Goal: Task Accomplishment & Management: Manage account settings

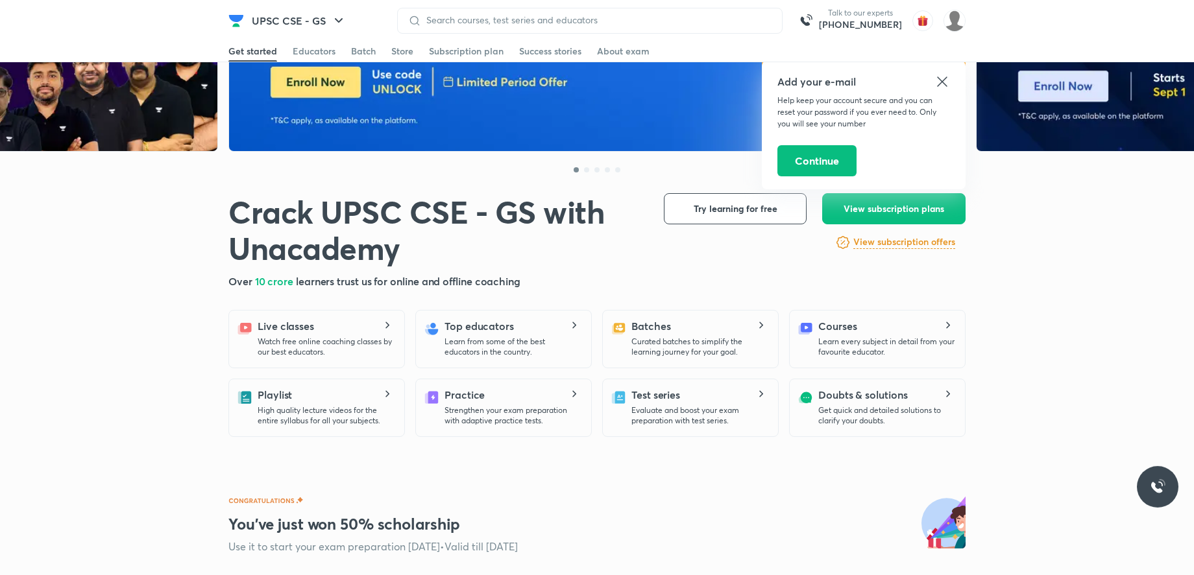
scroll to position [198, 0]
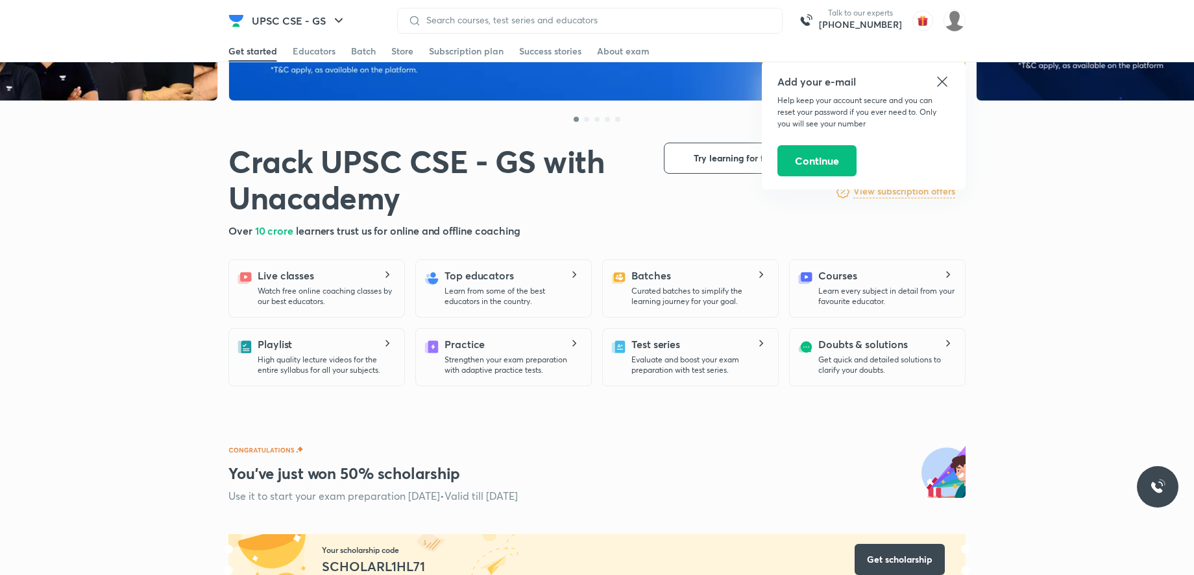
click at [939, 82] on icon at bounding box center [942, 82] width 16 height 16
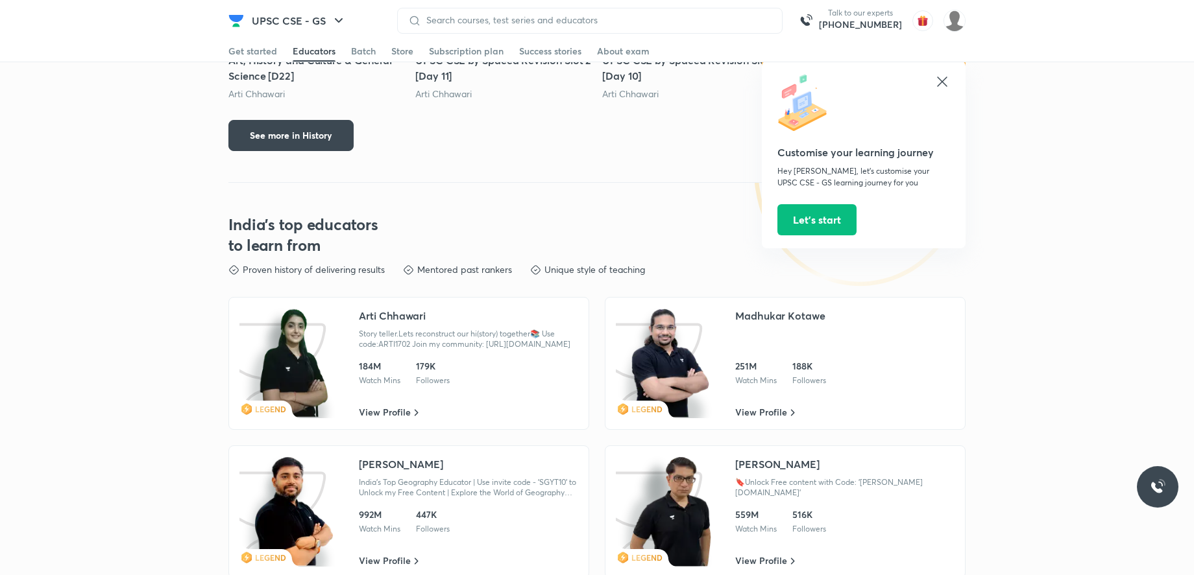
scroll to position [1985, 0]
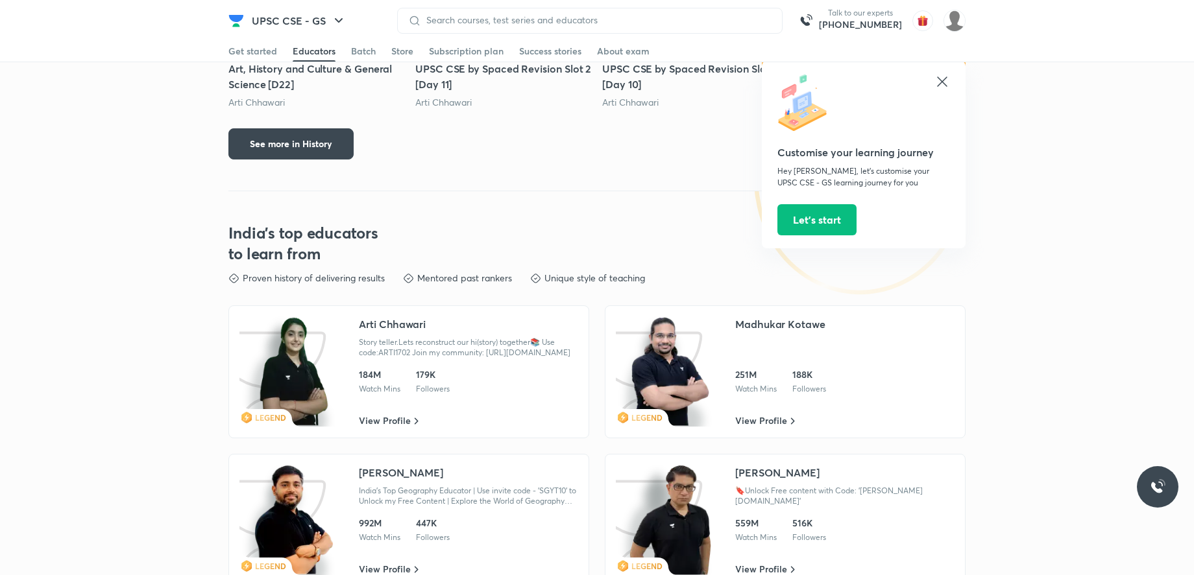
click at [948, 83] on icon at bounding box center [942, 82] width 16 height 16
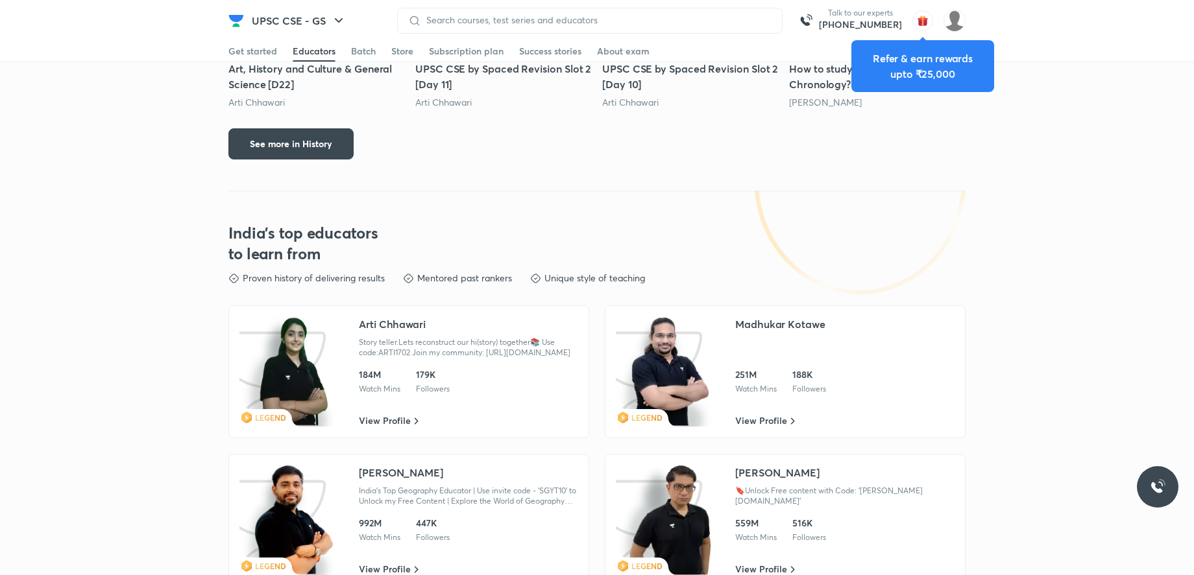
click at [743, 176] on div "Crack UPSC CSE - GS with Unacademy Crack UPSC CSE - GS with Unacademy Over 10 c…" at bounding box center [597, 412] width 1194 height 4637
click at [930, 20] on img "button" at bounding box center [922, 20] width 21 height 21
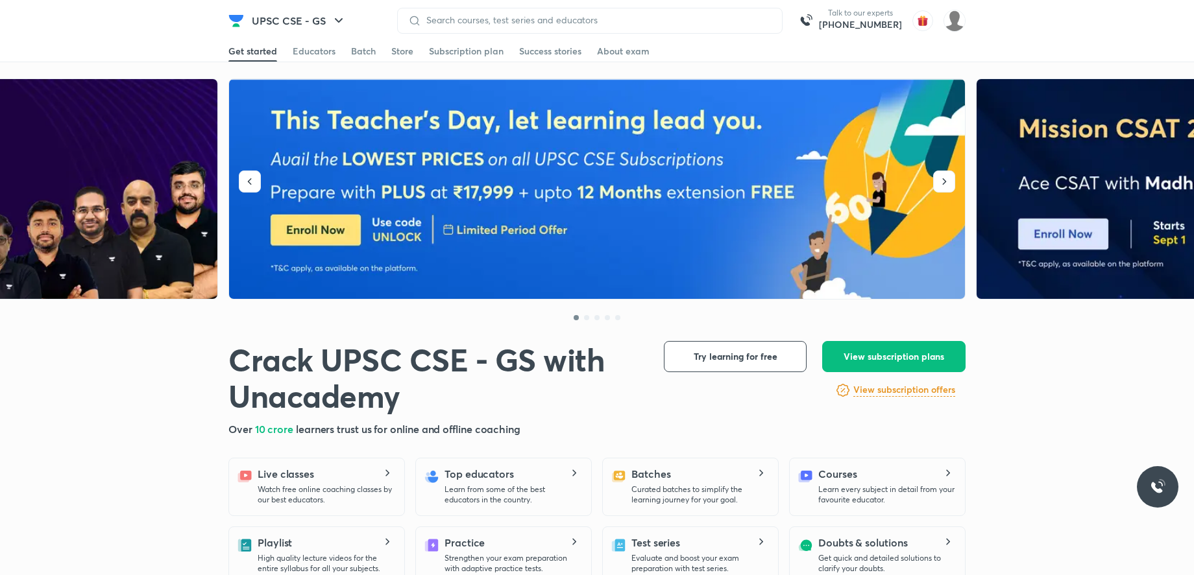
click at [616, 425] on div "Over 10 crore learners trust us for online and offline coaching" at bounding box center [435, 430] width 414 height 16
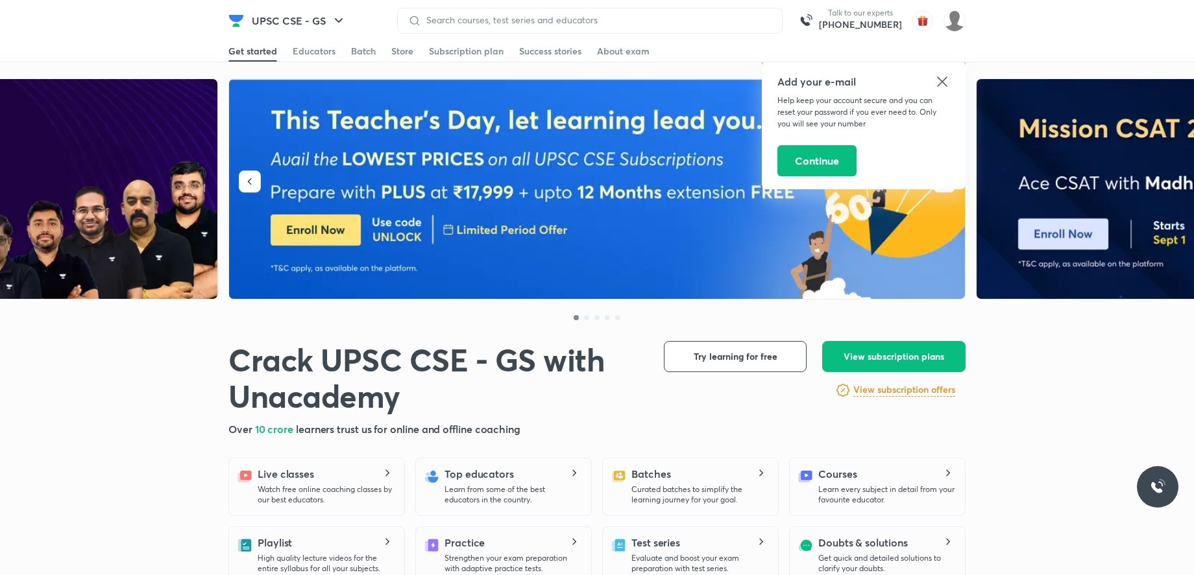
click at [937, 80] on icon at bounding box center [942, 82] width 16 height 16
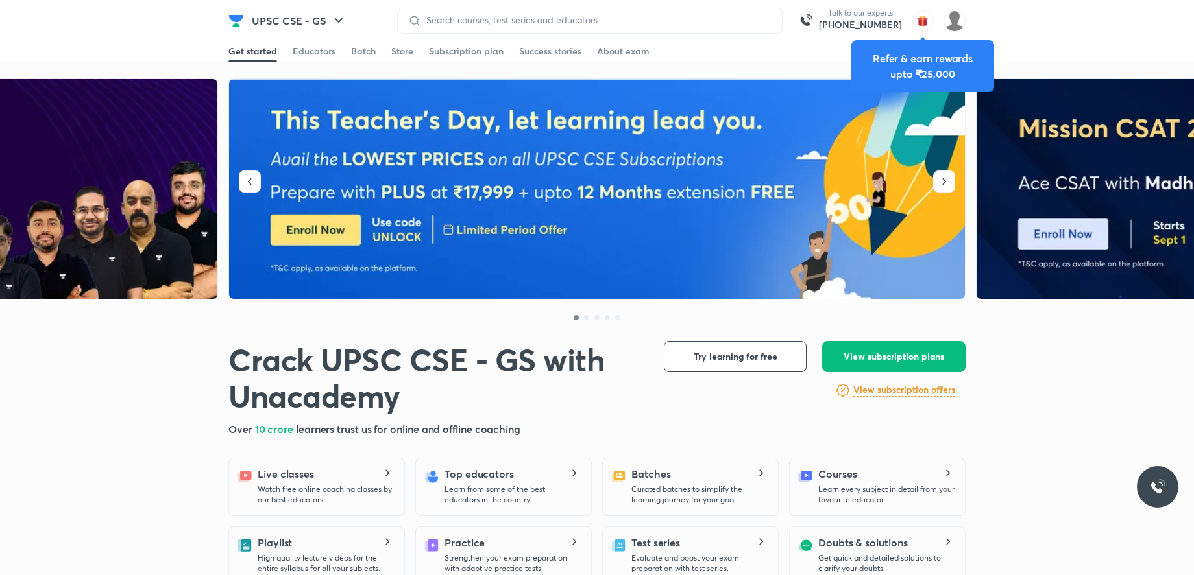
click at [920, 18] on img "button" at bounding box center [922, 20] width 21 height 21
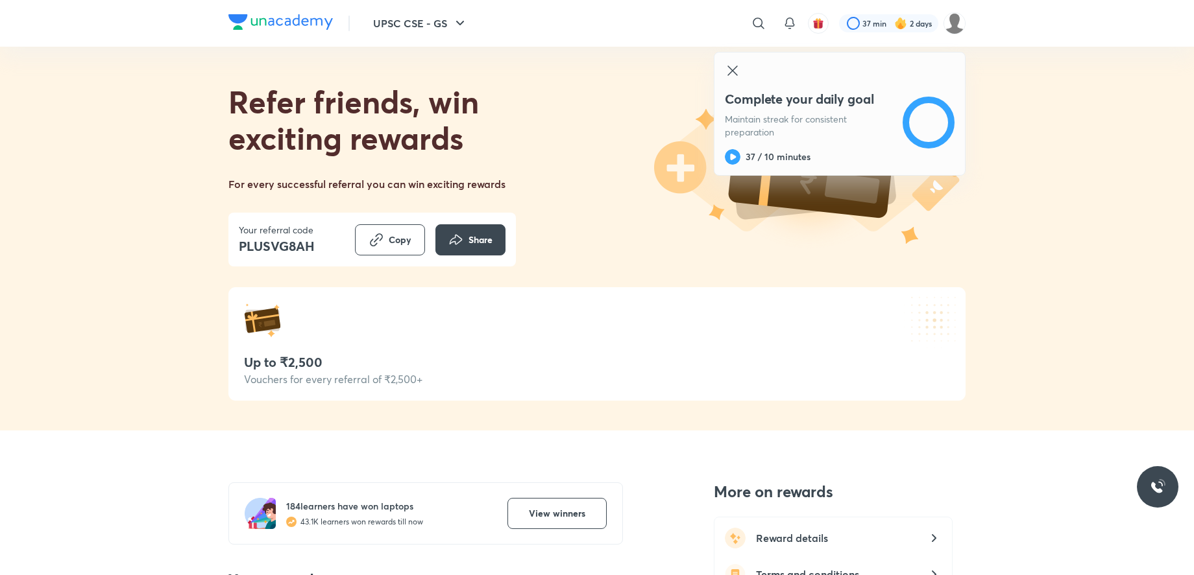
click at [732, 66] on icon at bounding box center [733, 71] width 16 height 16
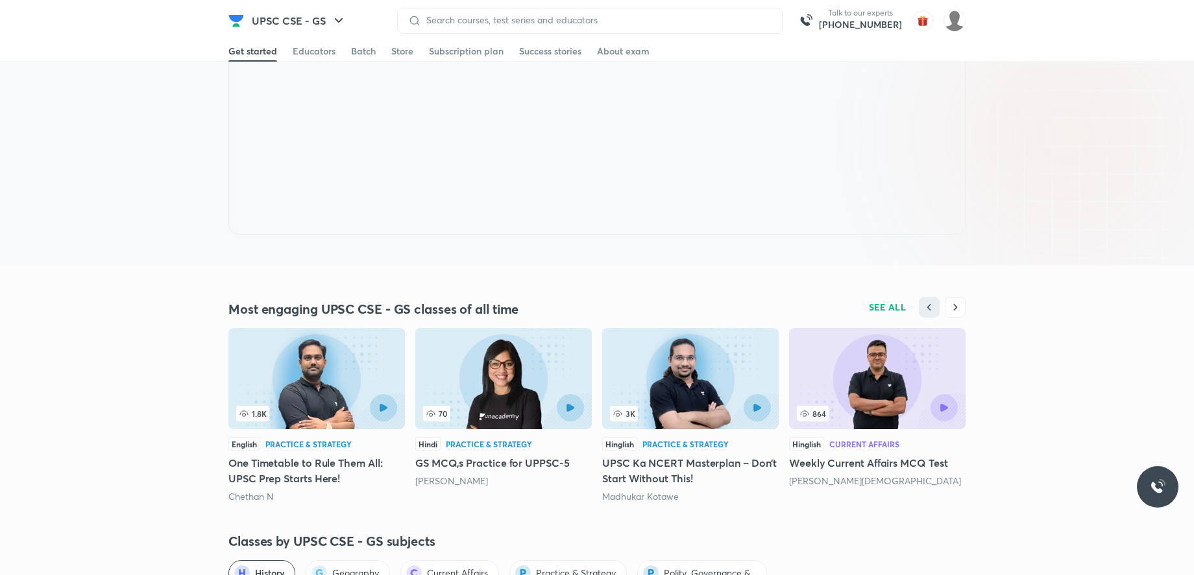
scroll to position [992, 0]
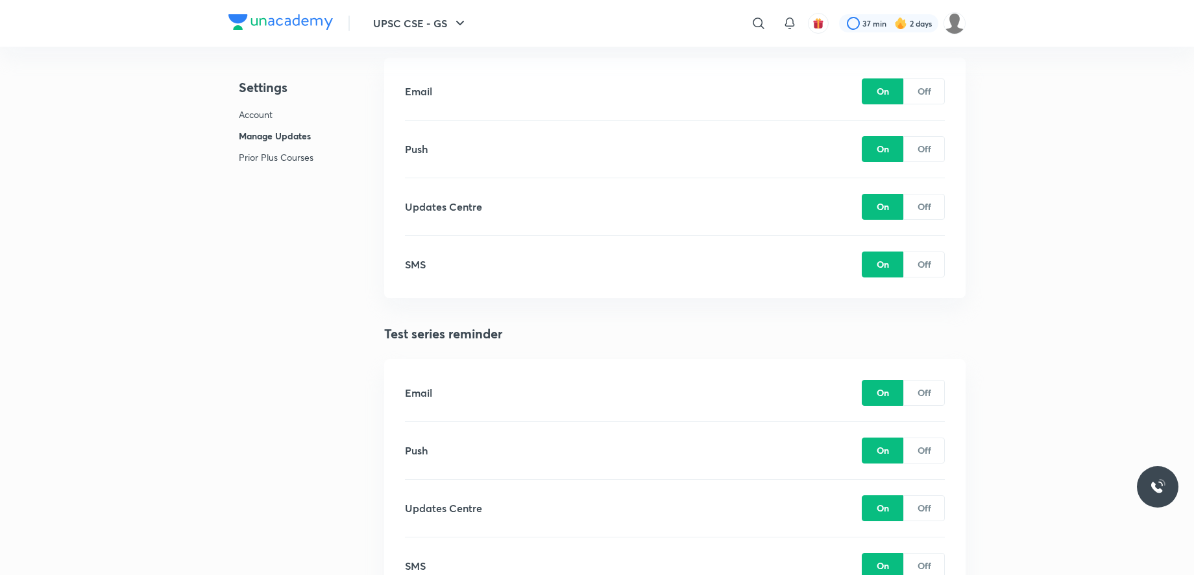
scroll to position [897, 0]
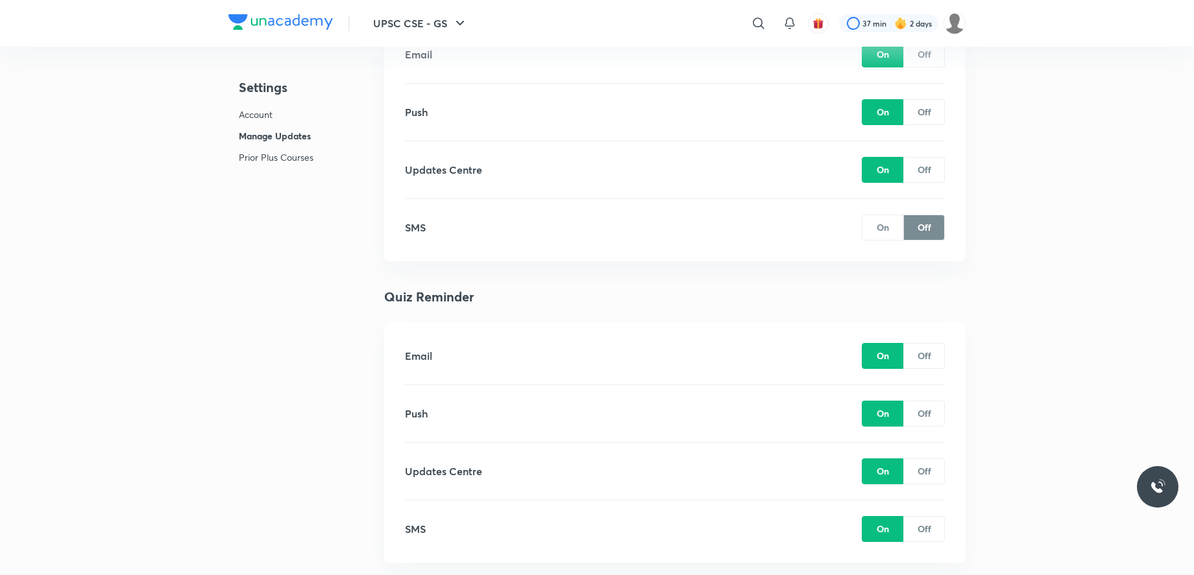
click at [263, 110] on p "Account" at bounding box center [276, 115] width 75 height 14
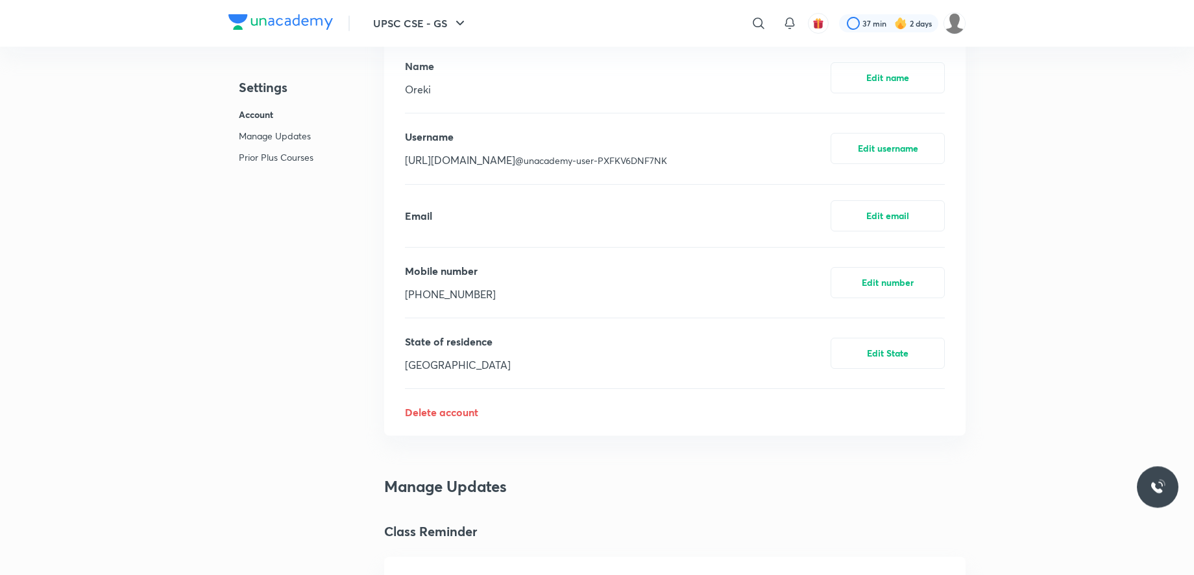
scroll to position [366, 0]
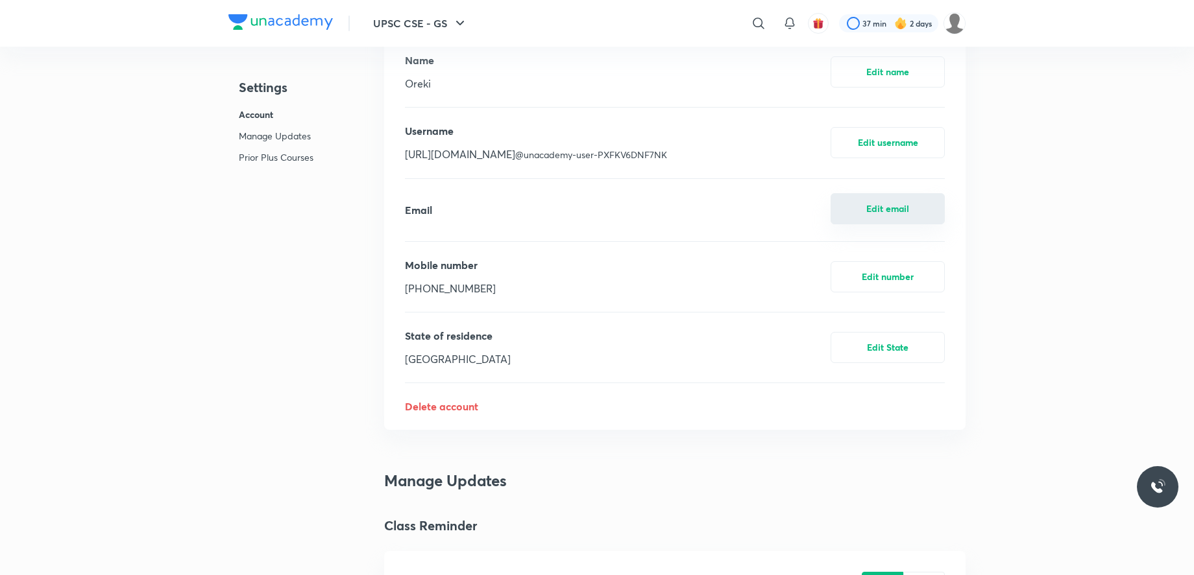
click at [846, 204] on button "Edit email" at bounding box center [887, 208] width 114 height 31
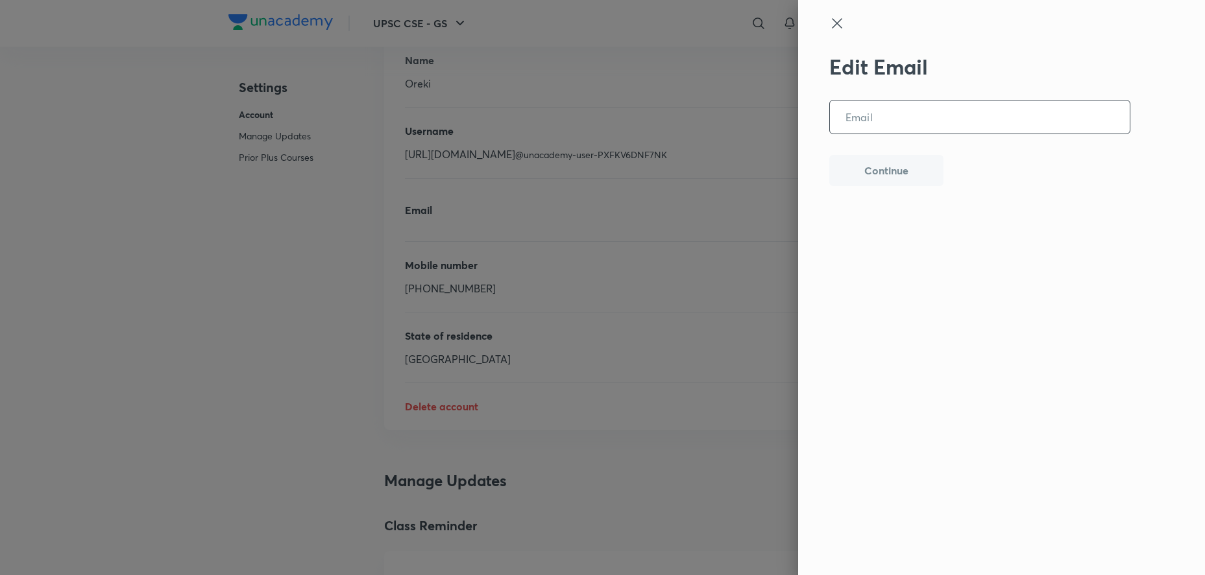
click at [916, 112] on input "email" at bounding box center [980, 117] width 300 height 33
type input "miscellaneous141990@gmail.com"
click at [881, 174] on button "Continue" at bounding box center [886, 169] width 114 height 31
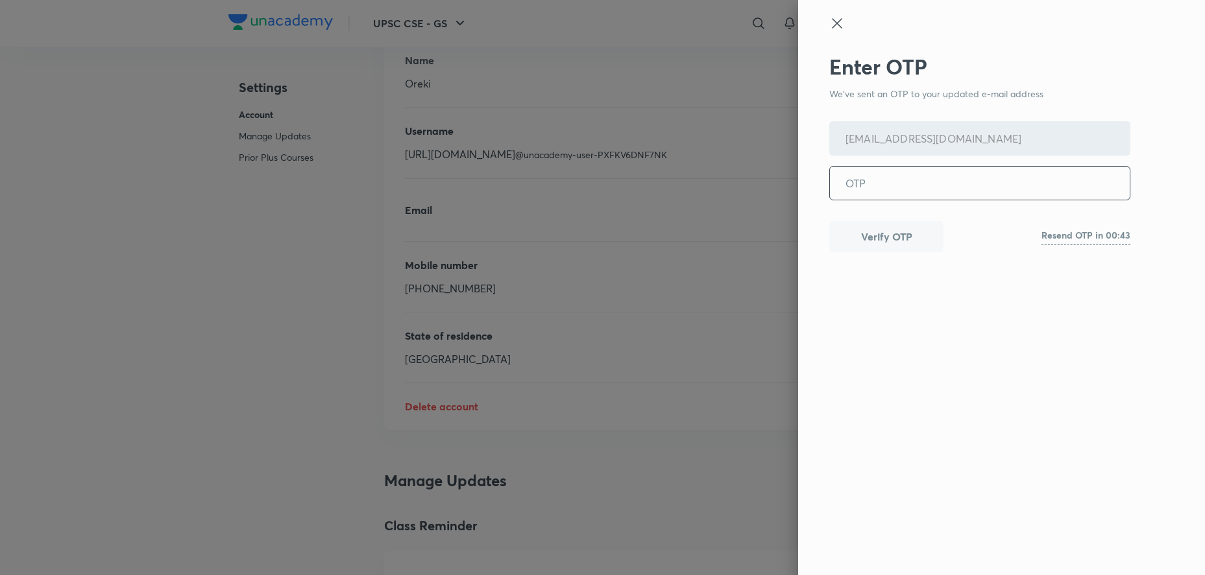
paste input "601706"
click at [883, 195] on input "tel" at bounding box center [980, 183] width 300 height 33
type input "601706"
click at [889, 238] on button "Verify OTP" at bounding box center [886, 235] width 114 height 31
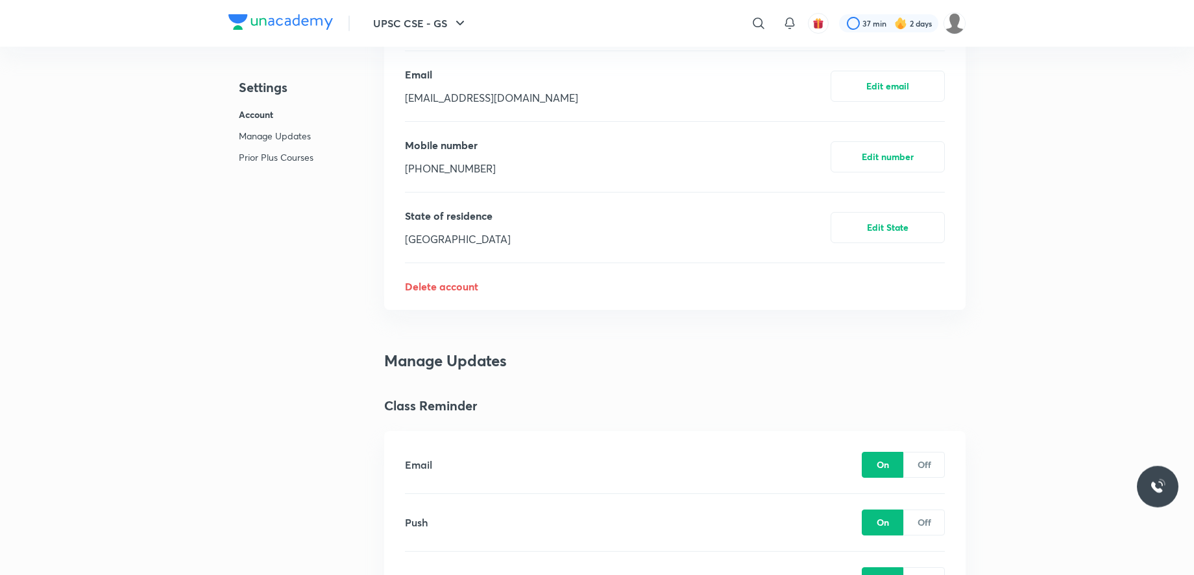
scroll to position [499, 0]
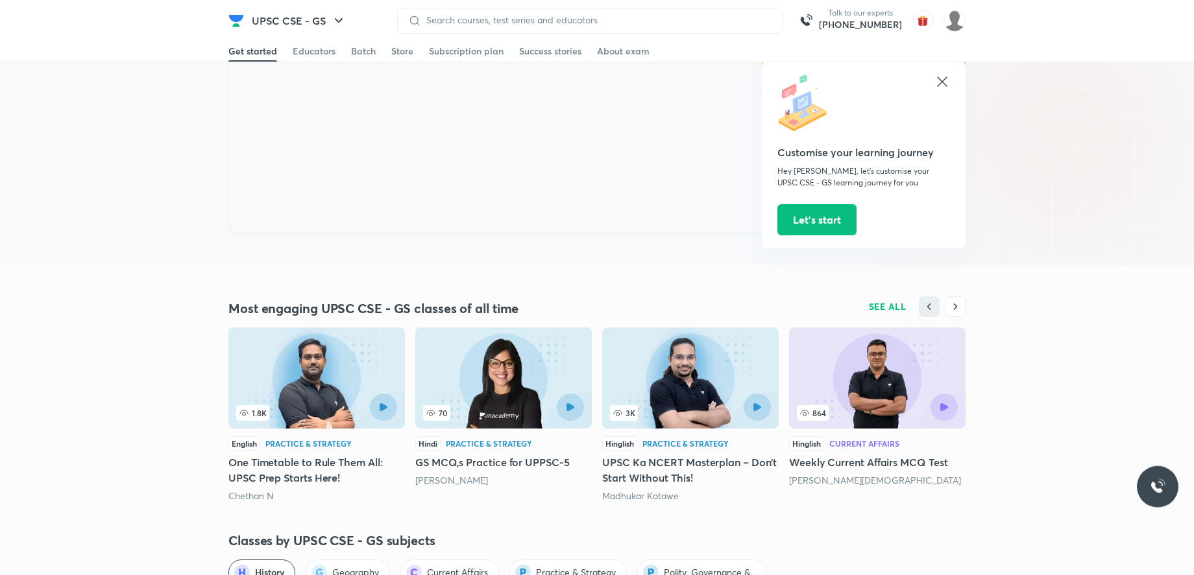
scroll to position [1010, 0]
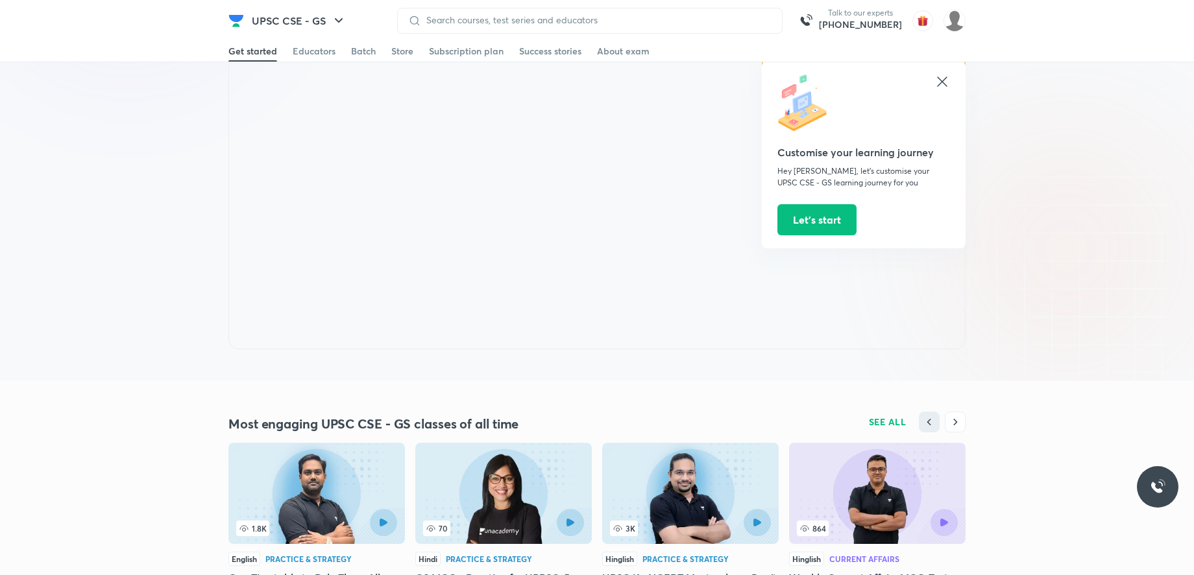
click at [939, 80] on icon at bounding box center [942, 82] width 16 height 16
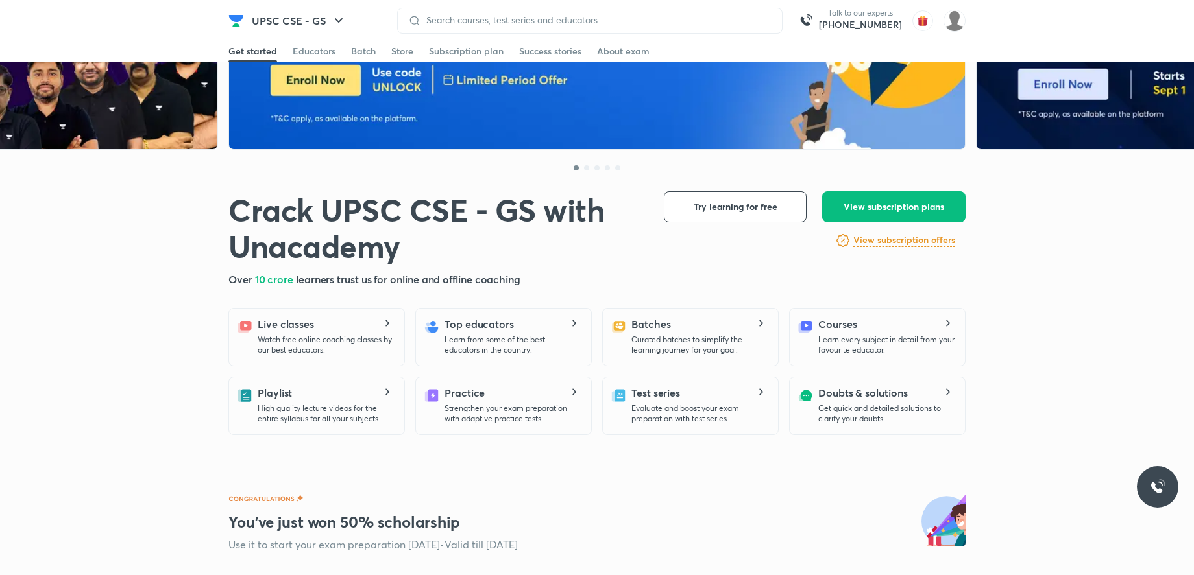
scroll to position [0, 0]
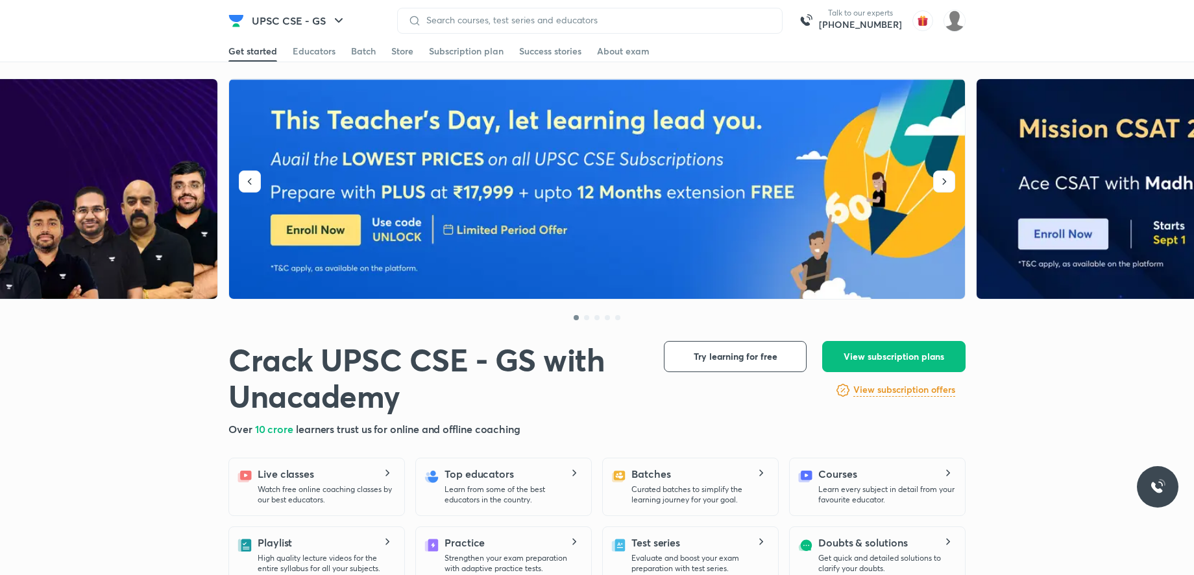
click at [373, 213] on img at bounding box center [597, 189] width 737 height 221
click at [466, 54] on div "Subscription plan" at bounding box center [466, 51] width 75 height 13
click at [293, 25] on button "UPSC CSE - GS" at bounding box center [299, 21] width 110 height 26
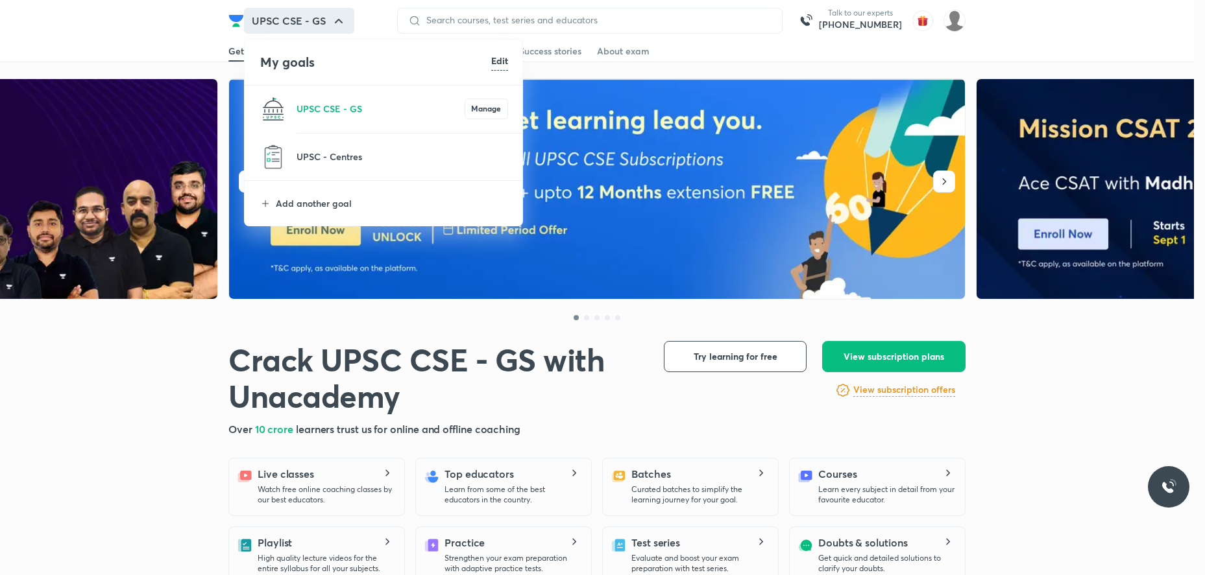
click at [501, 67] on h6 "Edit" at bounding box center [499, 61] width 17 height 14
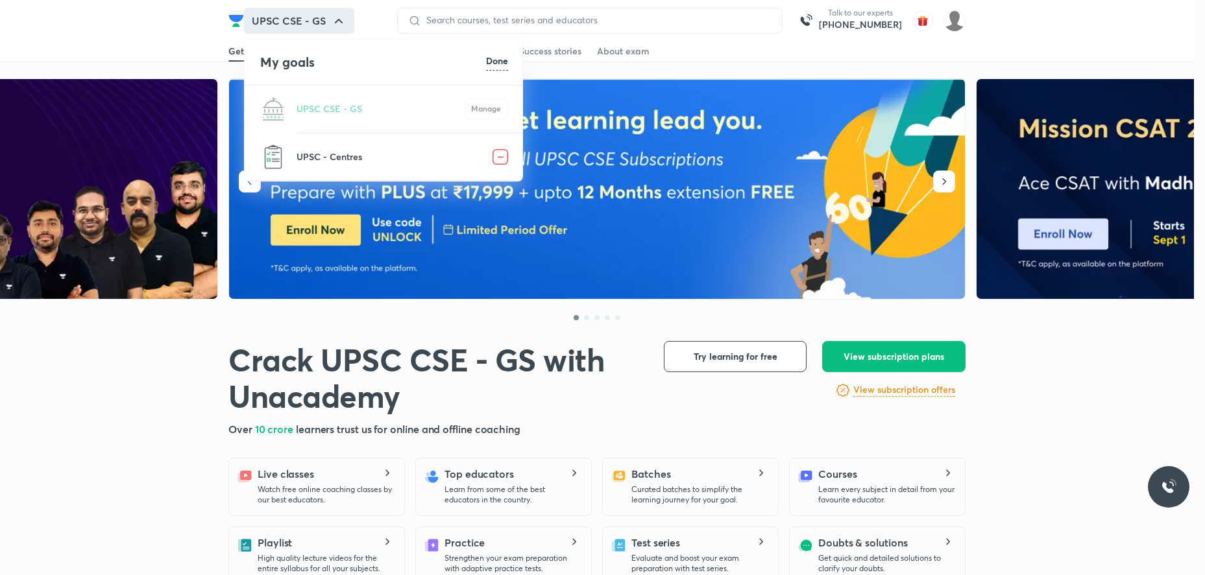
click at [499, 154] on img at bounding box center [500, 157] width 16 height 16
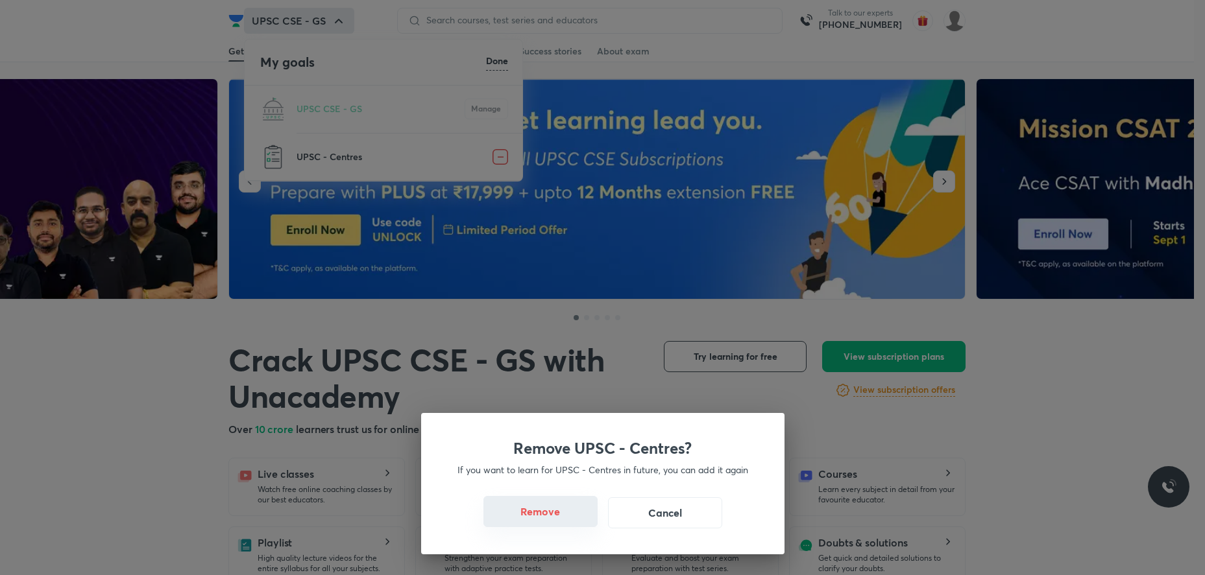
click at [531, 525] on button "Remove" at bounding box center [540, 511] width 114 height 31
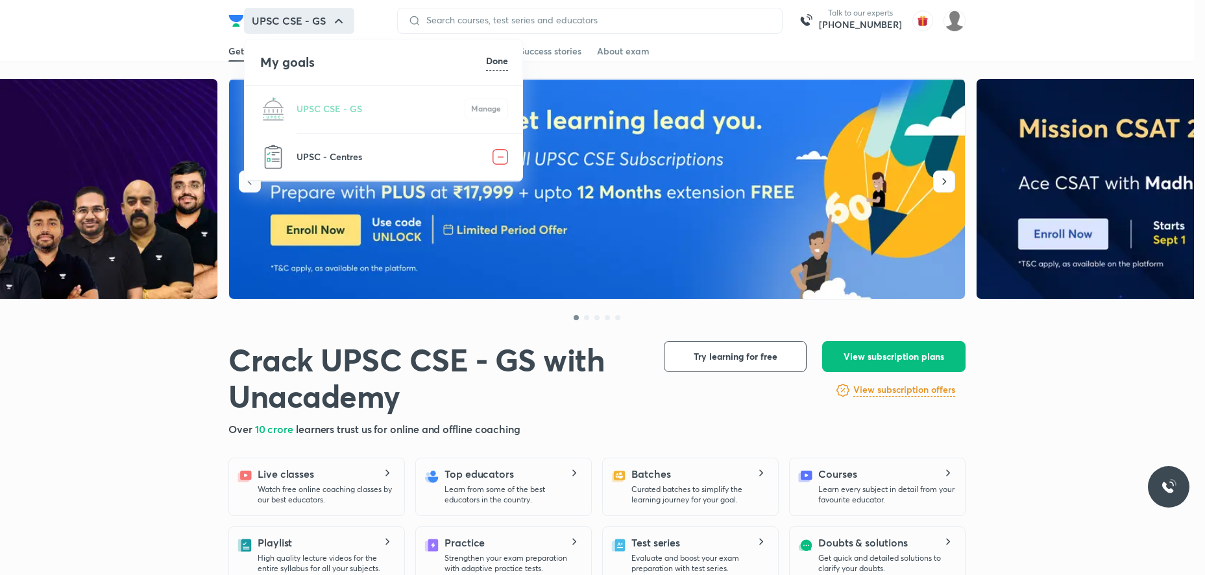
click at [502, 153] on img at bounding box center [500, 157] width 16 height 16
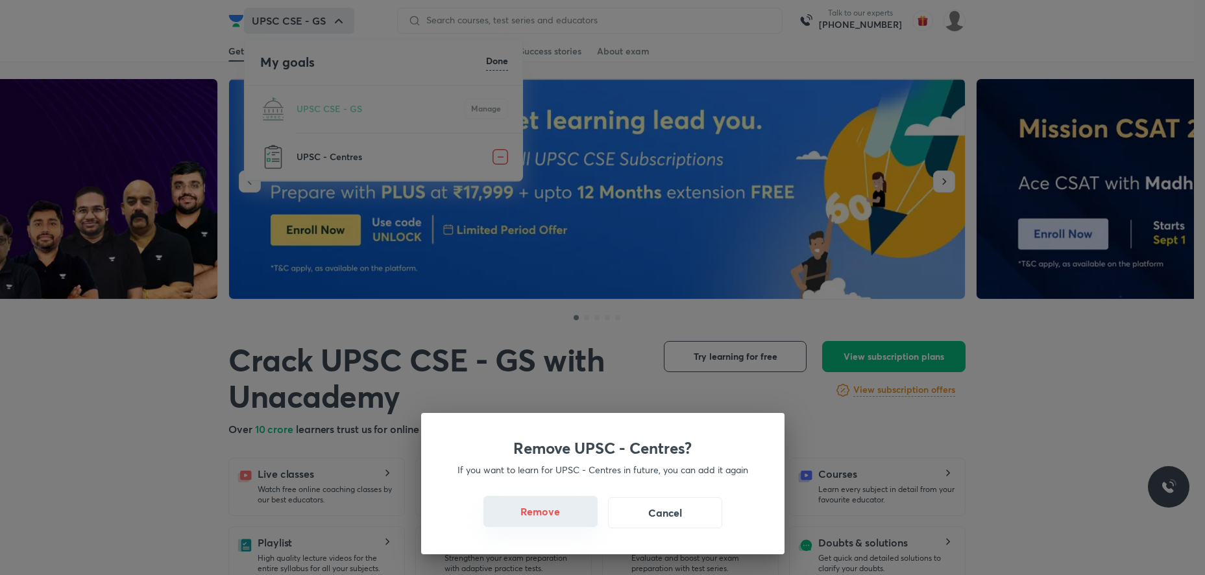
click at [574, 516] on button "Remove" at bounding box center [540, 511] width 114 height 31
click at [573, 516] on button "Remove" at bounding box center [540, 511] width 114 height 31
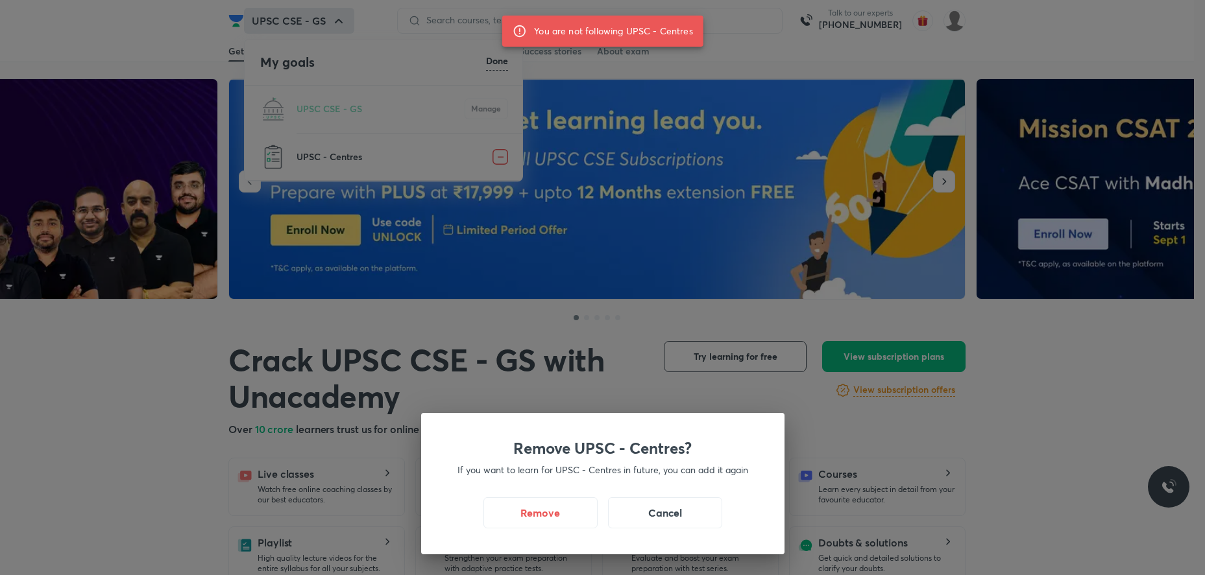
click at [534, 352] on div "Remove UPSC - Centres? If you want to learn for UPSC - Centres in future, you c…" at bounding box center [602, 287] width 1205 height 575
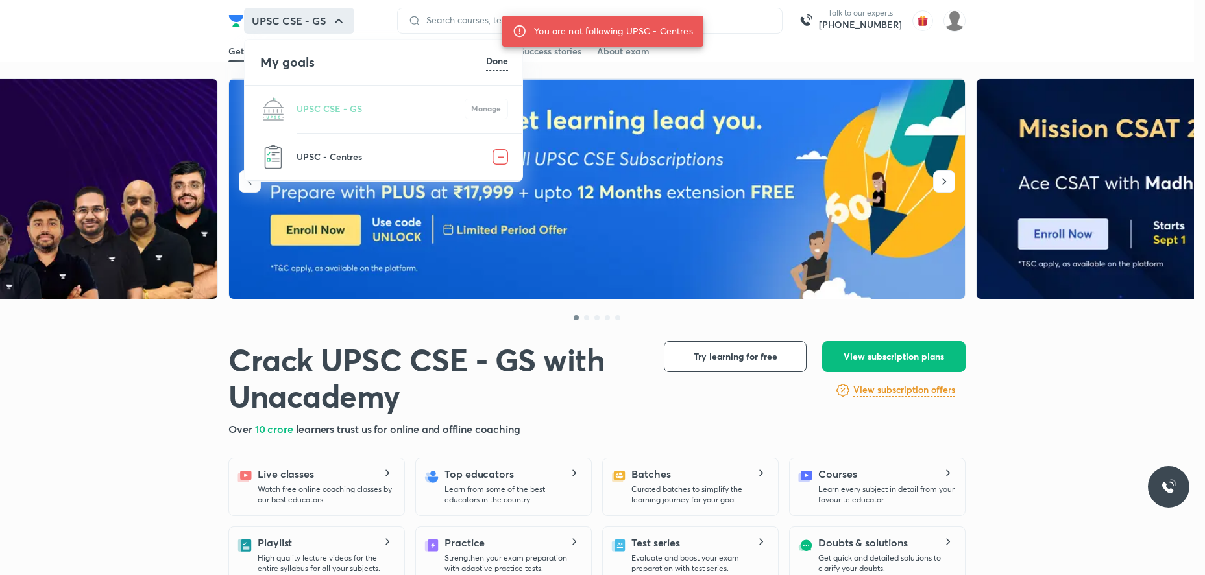
click at [74, 40] on div at bounding box center [602, 287] width 1205 height 575
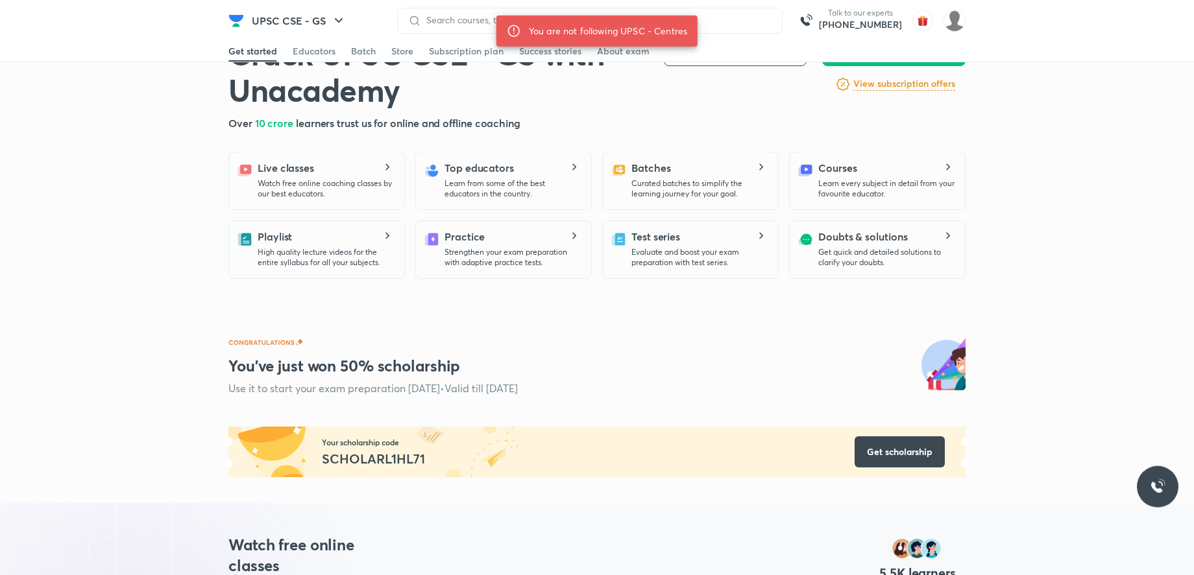
scroll to position [42, 0]
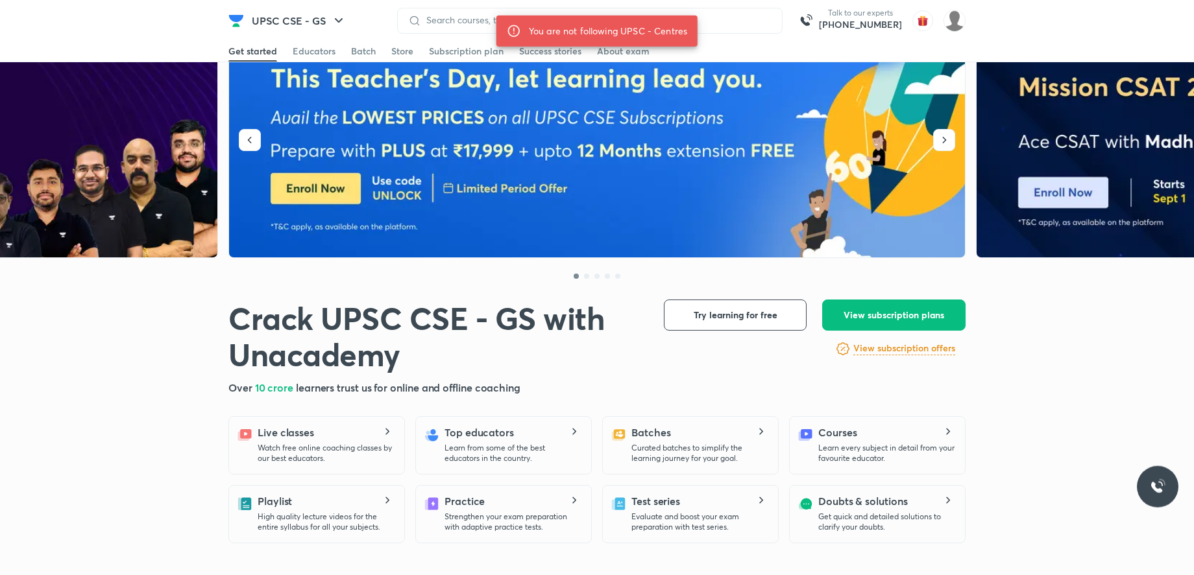
click at [243, 23] on img at bounding box center [236, 21] width 16 height 16
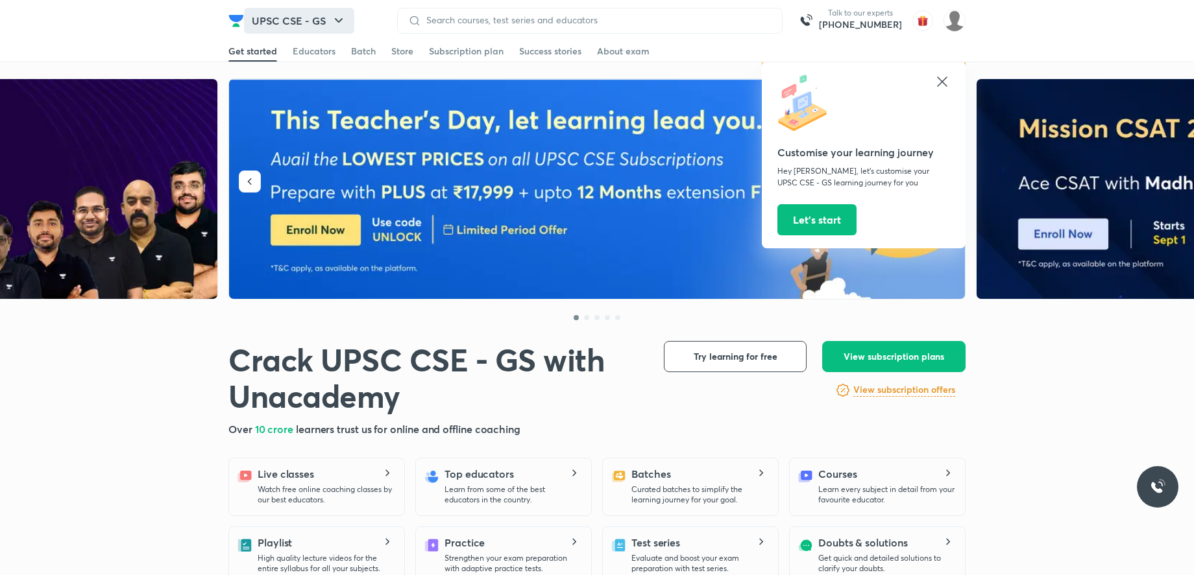
click at [323, 15] on button "UPSC CSE - GS" at bounding box center [299, 21] width 110 height 26
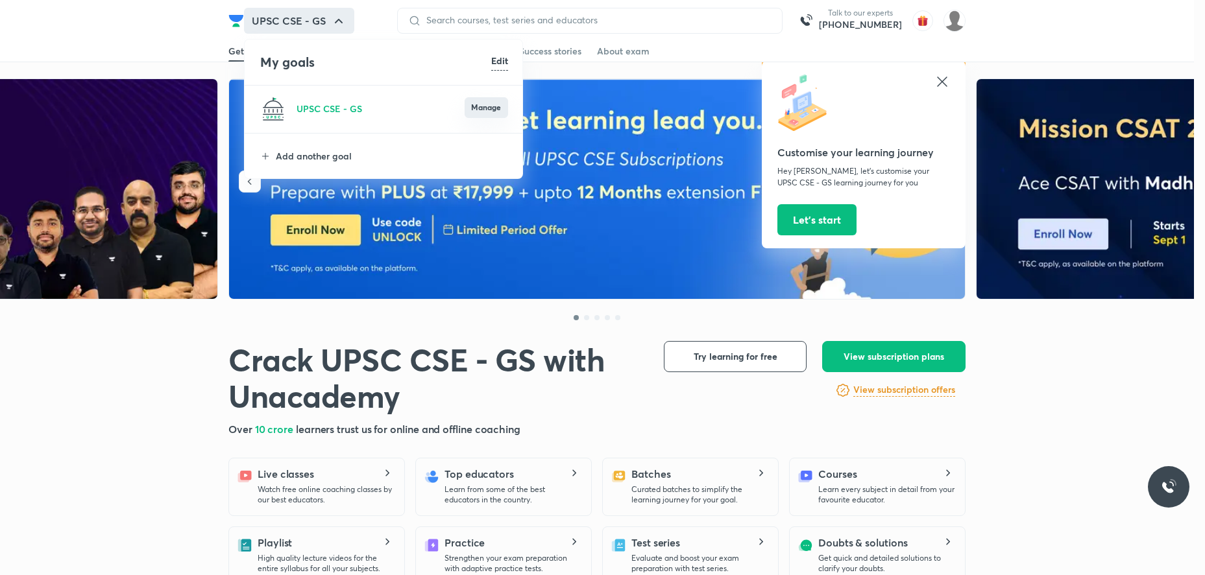
click at [474, 107] on button "Manage" at bounding box center [485, 107] width 43 height 21
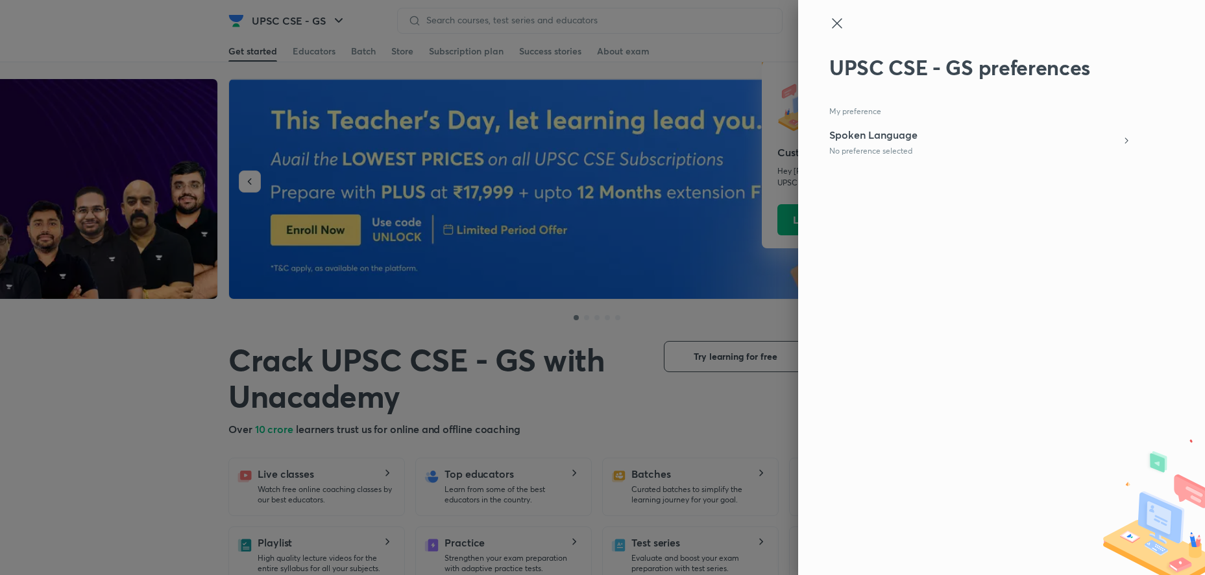
click at [904, 135] on h5 "Spoken Language" at bounding box center [873, 135] width 88 height 16
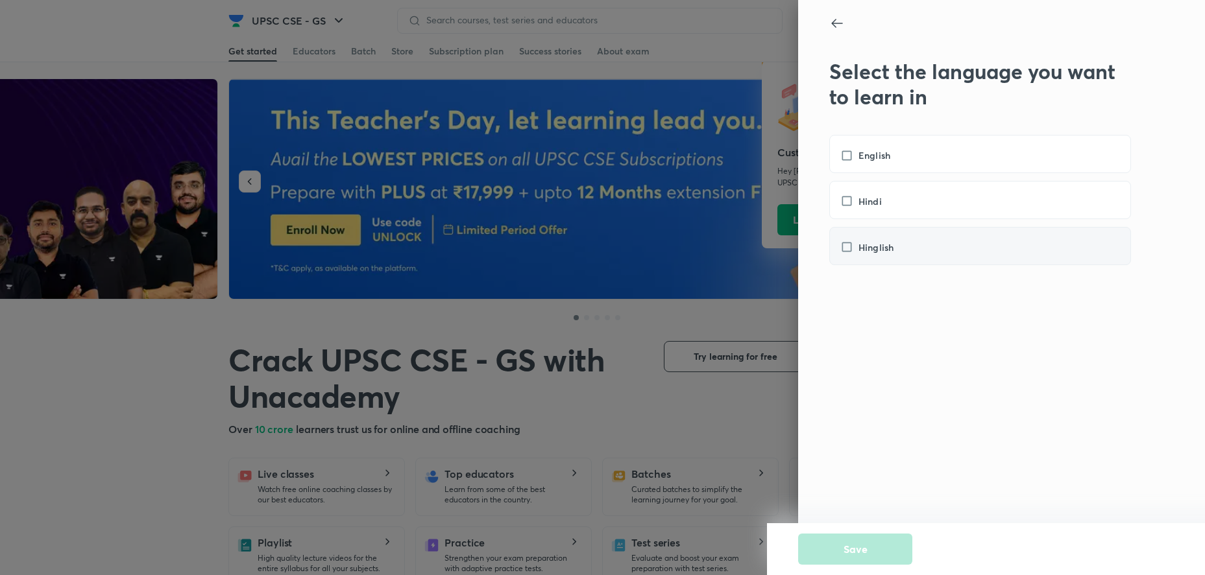
click at [869, 240] on div "Hinglish" at bounding box center [980, 246] width 302 height 38
checkbox input "true"
click at [894, 546] on button "Save" at bounding box center [855, 548] width 114 height 31
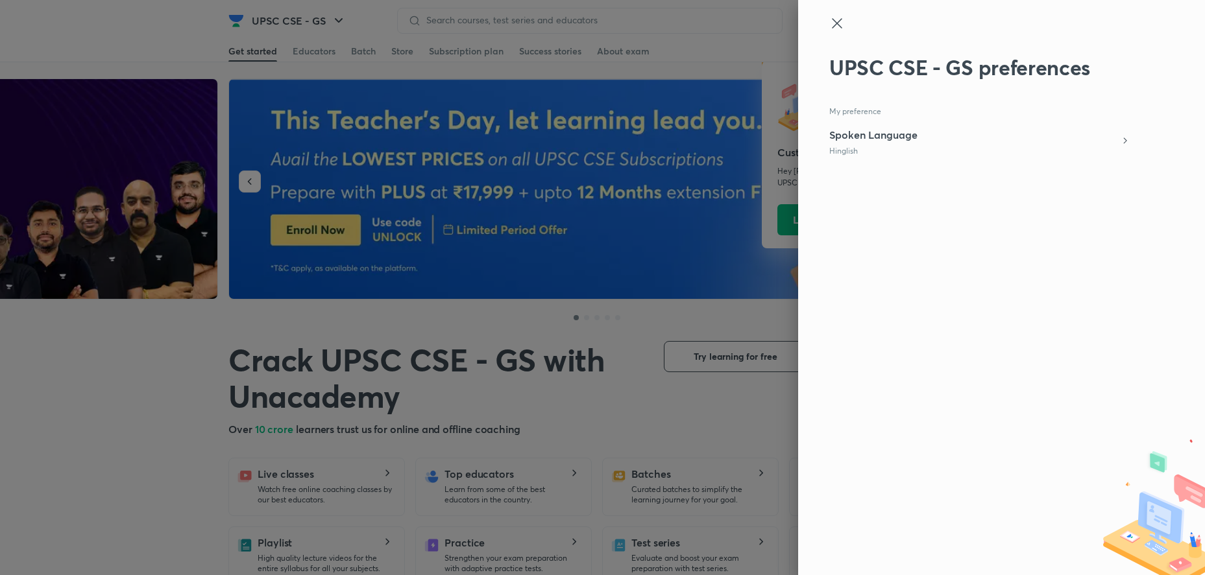
click at [842, 25] on icon at bounding box center [837, 24] width 16 height 16
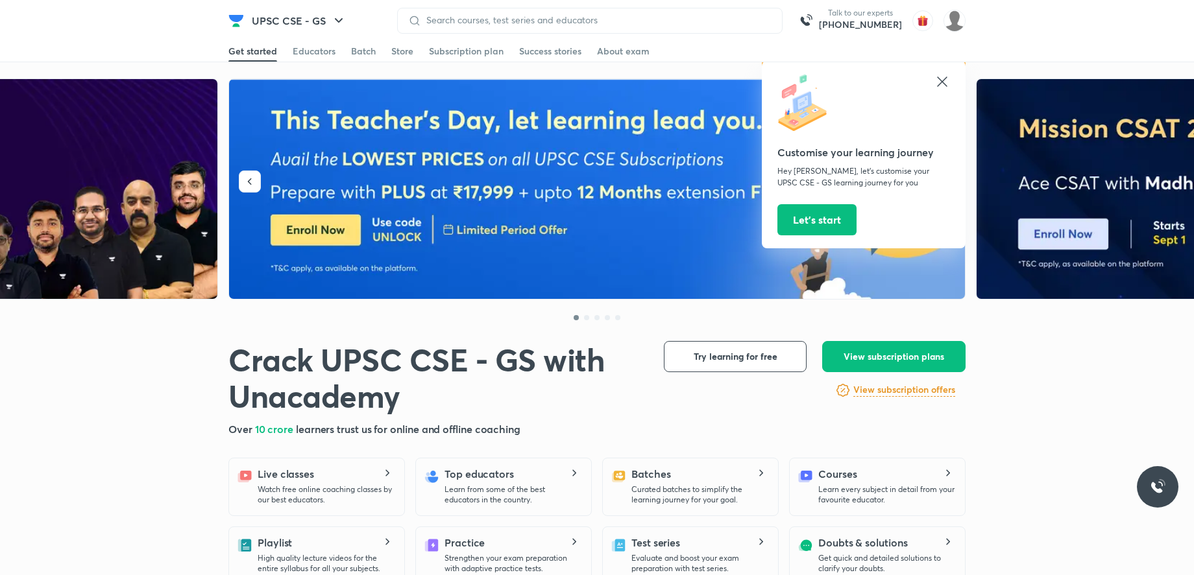
click at [946, 85] on icon at bounding box center [942, 82] width 10 height 10
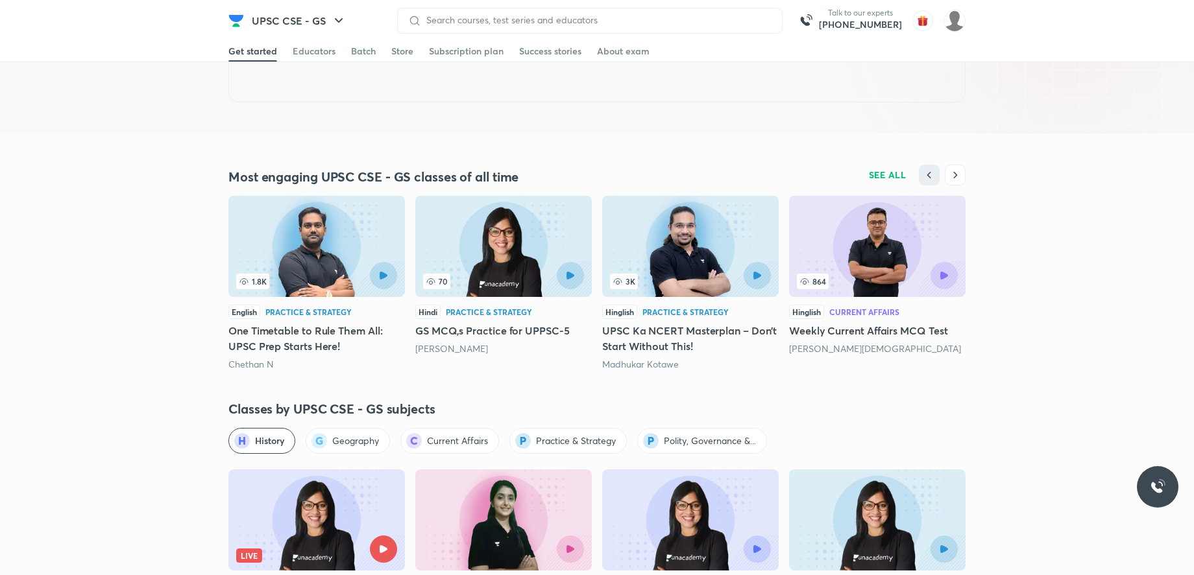
scroll to position [992, 0]
